Goal: Complete application form

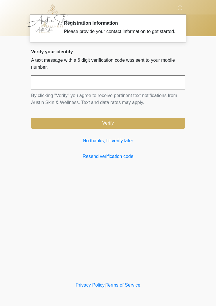
click at [123, 144] on link "No thanks, I'll verify later" at bounding box center [108, 141] width 154 height 7
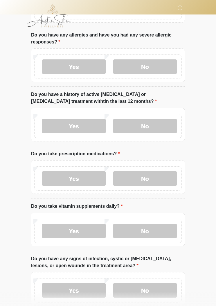
scroll to position [75, 0]
click at [132, 64] on label "No" at bounding box center [145, 66] width 64 height 15
click at [132, 122] on label "No" at bounding box center [145, 126] width 64 height 15
click at [70, 175] on label "Yes" at bounding box center [74, 178] width 64 height 15
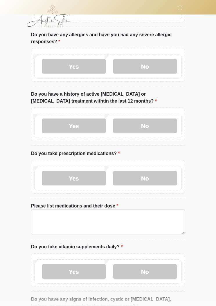
click at [131, 266] on label "No" at bounding box center [145, 272] width 64 height 15
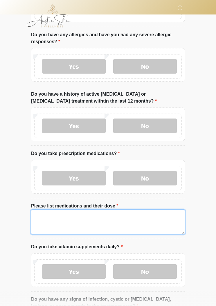
click at [39, 215] on textarea "Please list medications and their dose" at bounding box center [108, 222] width 154 height 25
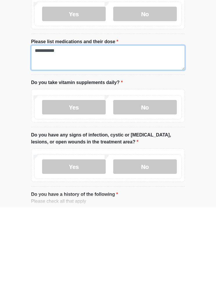
scroll to position [143, 0]
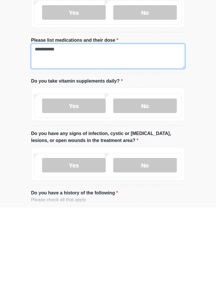
type textarea "**********"
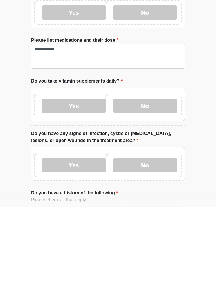
click at [134, 257] on label "No" at bounding box center [145, 264] width 64 height 15
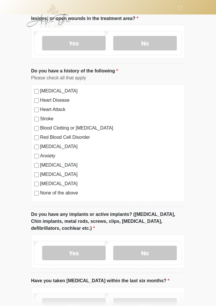
scroll to position [365, 0]
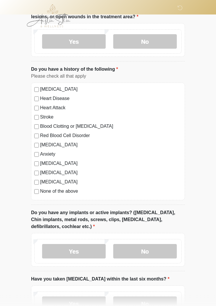
click at [138, 249] on label "No" at bounding box center [145, 252] width 64 height 15
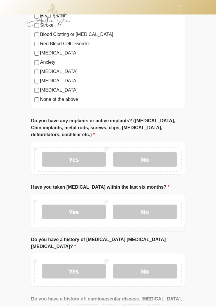
scroll to position [461, 0]
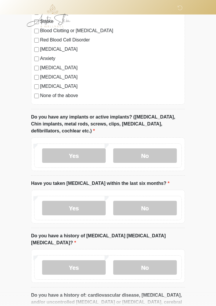
click at [136, 206] on label "No" at bounding box center [145, 208] width 64 height 15
click at [130, 261] on label "No" at bounding box center [145, 268] width 64 height 15
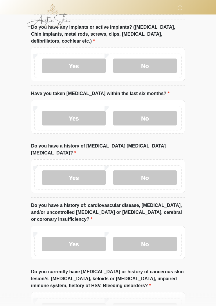
scroll to position [552, 0]
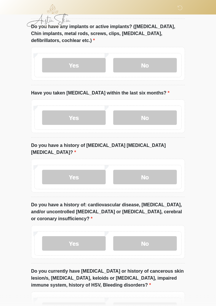
click at [130, 237] on label "No" at bounding box center [145, 244] width 64 height 15
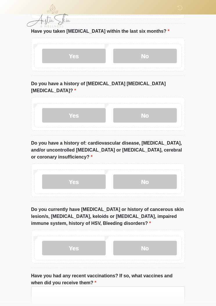
scroll to position [614, 0]
click at [131, 241] on label "No" at bounding box center [145, 248] width 64 height 15
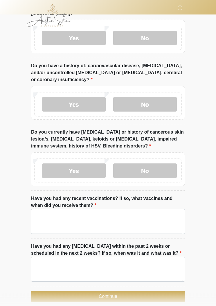
scroll to position [691, 0]
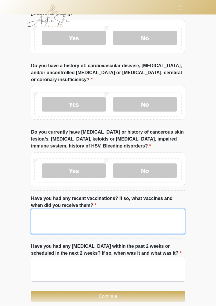
click at [44, 216] on textarea "Have you had any recent vaccinations? If so, what vaccines and when did you rec…" at bounding box center [108, 221] width 154 height 25
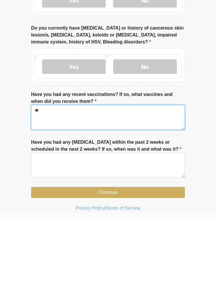
type textarea "**"
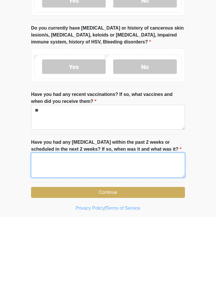
click at [65, 242] on textarea "Have you had any dental procedures within the past 2 weeks or scheduled in the …" at bounding box center [108, 254] width 154 height 25
type textarea "**"
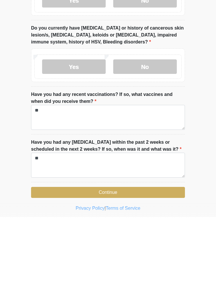
click at [76, 276] on button "Continue" at bounding box center [108, 281] width 154 height 11
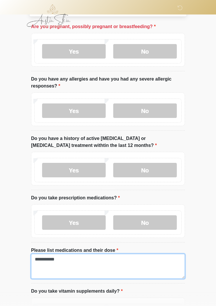
click at [62, 258] on textarea "**********" at bounding box center [108, 266] width 154 height 25
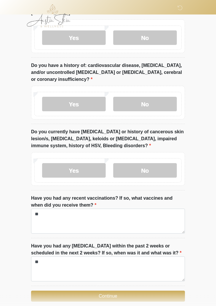
scroll to position [692, 0]
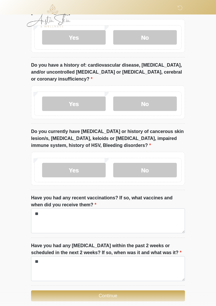
type textarea "**********"
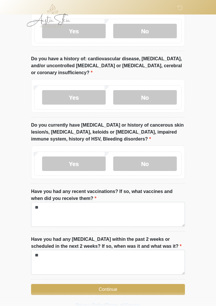
scroll to position [707, 0]
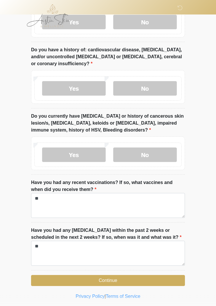
click at [101, 278] on button "Continue" at bounding box center [108, 281] width 154 height 11
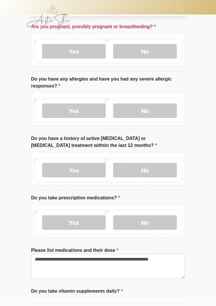
click at [129, 53] on label "No" at bounding box center [145, 51] width 64 height 15
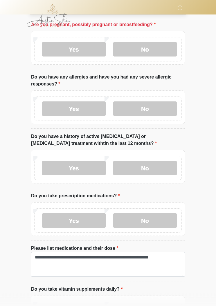
click at [127, 108] on label "No" at bounding box center [145, 109] width 64 height 15
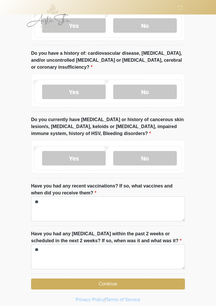
scroll to position [707, 0]
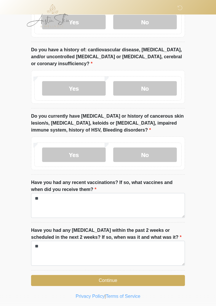
click at [96, 280] on button "Continue" at bounding box center [108, 281] width 154 height 11
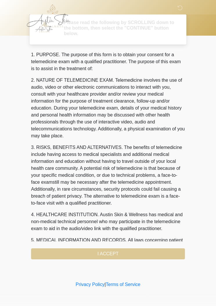
scroll to position [0, 0]
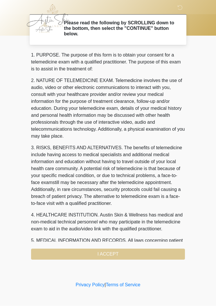
click at [0, 222] on body "‎ ‎ Please read the following by SCROLLING down to the bottom, then select the …" at bounding box center [108, 153] width 216 height 306
click at [66, 254] on div "1. PURPOSE. The purpose of this form is to obtain your consent for a telemedici…" at bounding box center [108, 156] width 154 height 208
click at [101, 252] on div "1. PURPOSE. The purpose of this form is to obtain your consent for a telemedici…" at bounding box center [108, 156] width 154 height 208
click at [91, 253] on div "1. PURPOSE. The purpose of this form is to obtain your consent for a telemedici…" at bounding box center [108, 156] width 154 height 208
click at [109, 251] on div "1. PURPOSE. The purpose of this form is to obtain your consent for a telemedici…" at bounding box center [108, 156] width 154 height 208
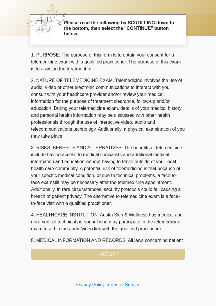
click at [114, 258] on div "1. PURPOSE. The purpose of this form is to obtain your consent for a telemedici…" at bounding box center [108, 156] width 154 height 208
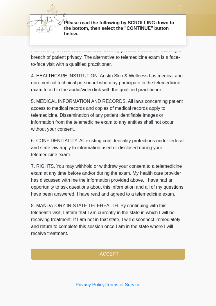
scroll to position [160, 0]
click at [101, 256] on button "I ACCEPT" at bounding box center [108, 254] width 154 height 11
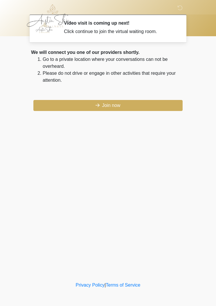
click at [80, 106] on button "Join now" at bounding box center [107, 105] width 149 height 11
